Goal: Find specific page/section: Find specific page/section

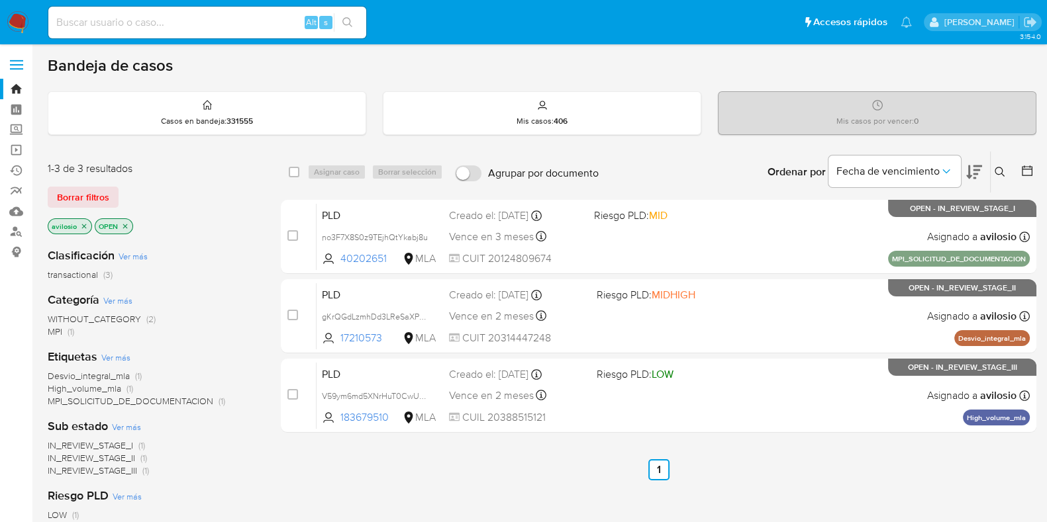
click at [192, 21] on input at bounding box center [207, 22] width 318 height 17
paste input "40202651"
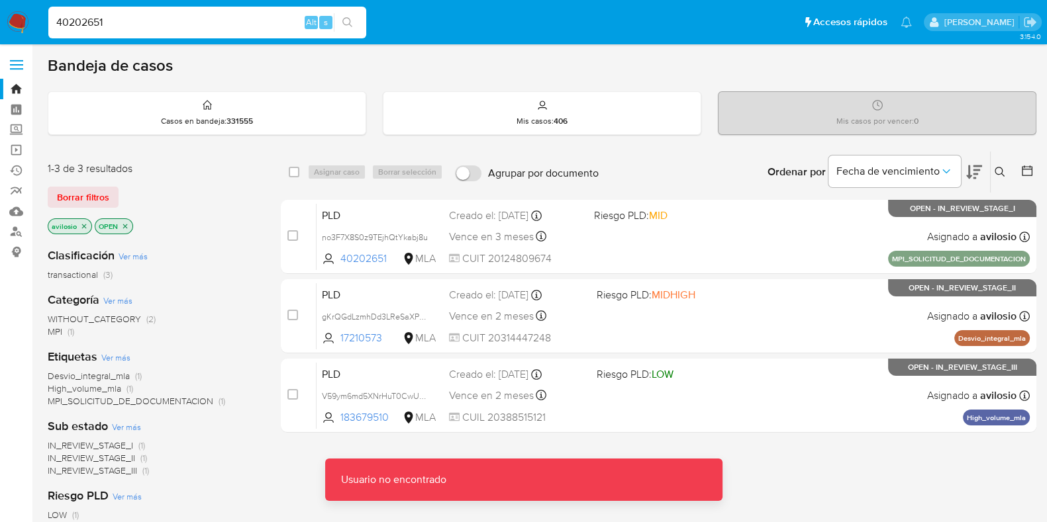
click at [192, 21] on input "40202651" at bounding box center [207, 22] width 318 height 17
type input "40202651"
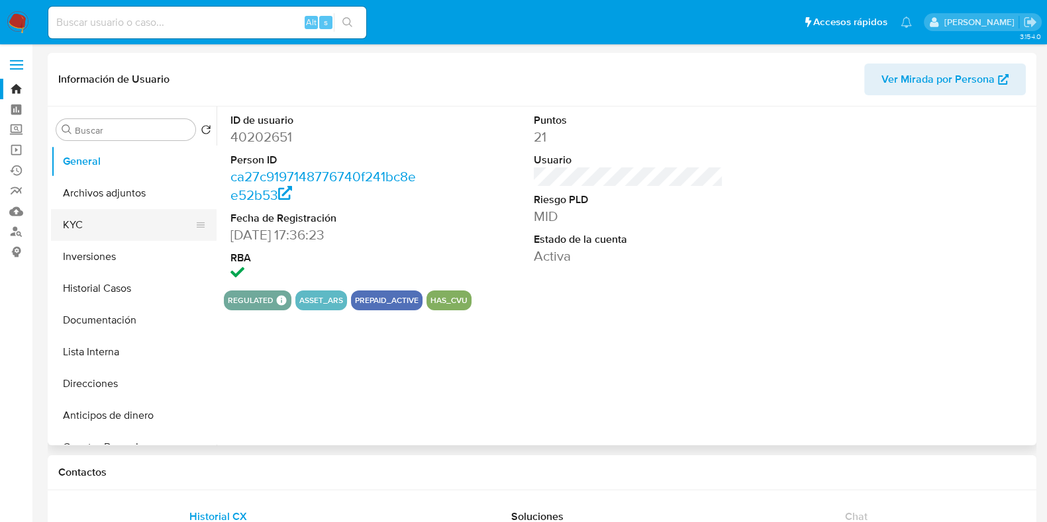
select select "10"
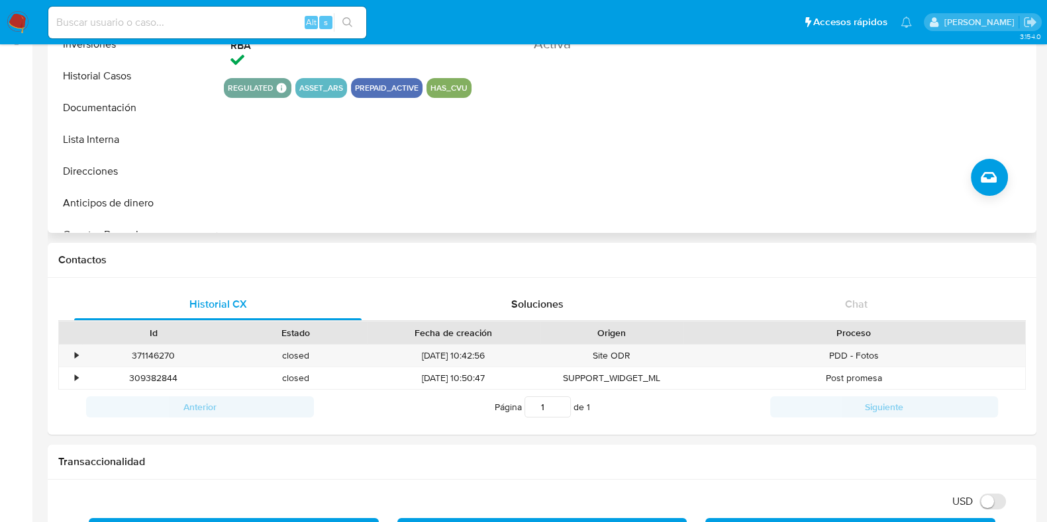
scroll to position [82, 0]
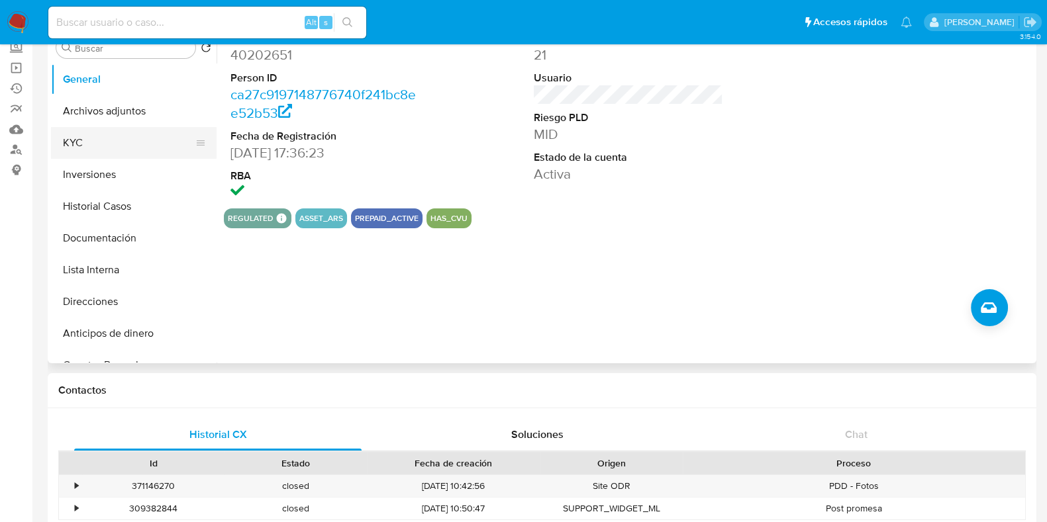
click at [78, 154] on button "KYC" at bounding box center [128, 143] width 155 height 32
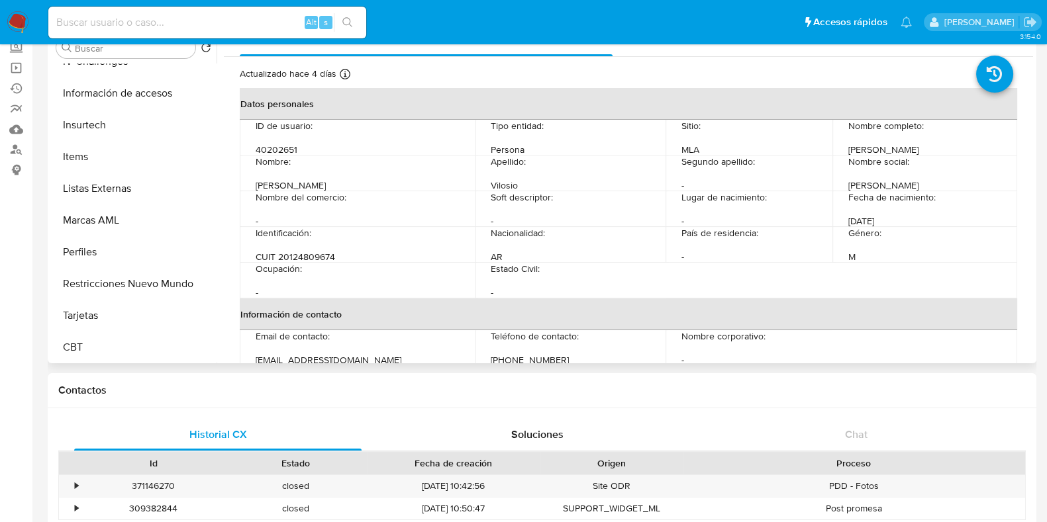
scroll to position [622, 0]
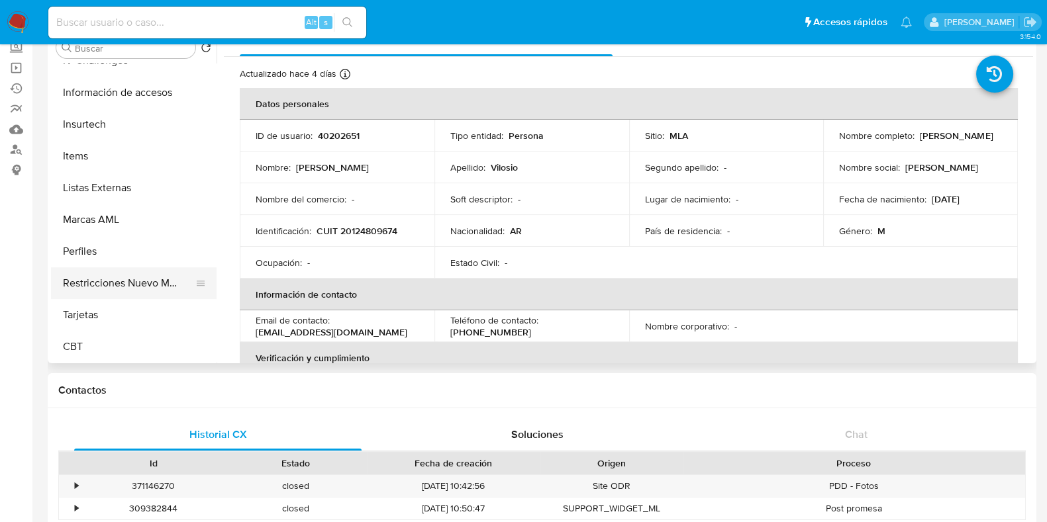
click at [128, 283] on button "Restricciones Nuevo Mundo" at bounding box center [128, 283] width 155 height 32
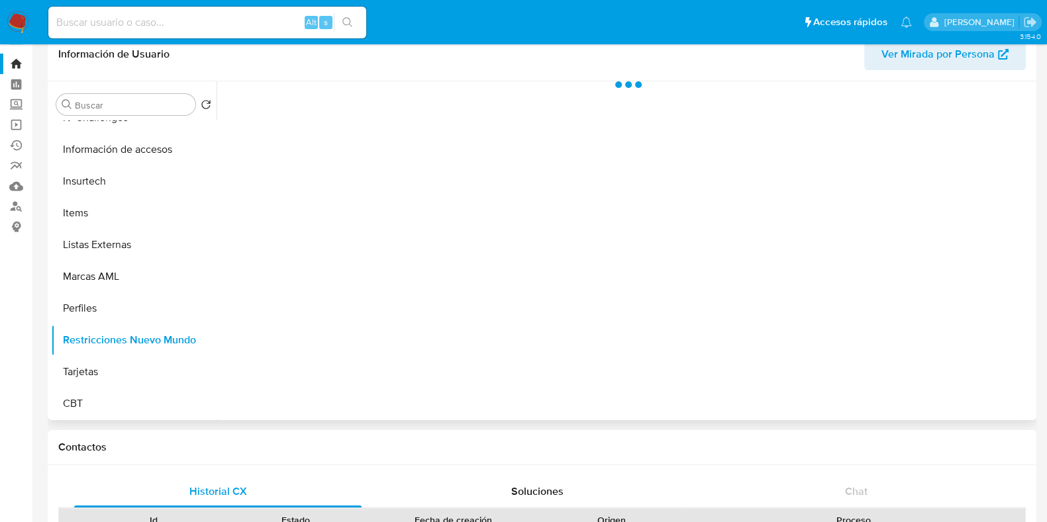
scroll to position [0, 0]
